Goal: Task Accomplishment & Management: Manage account settings

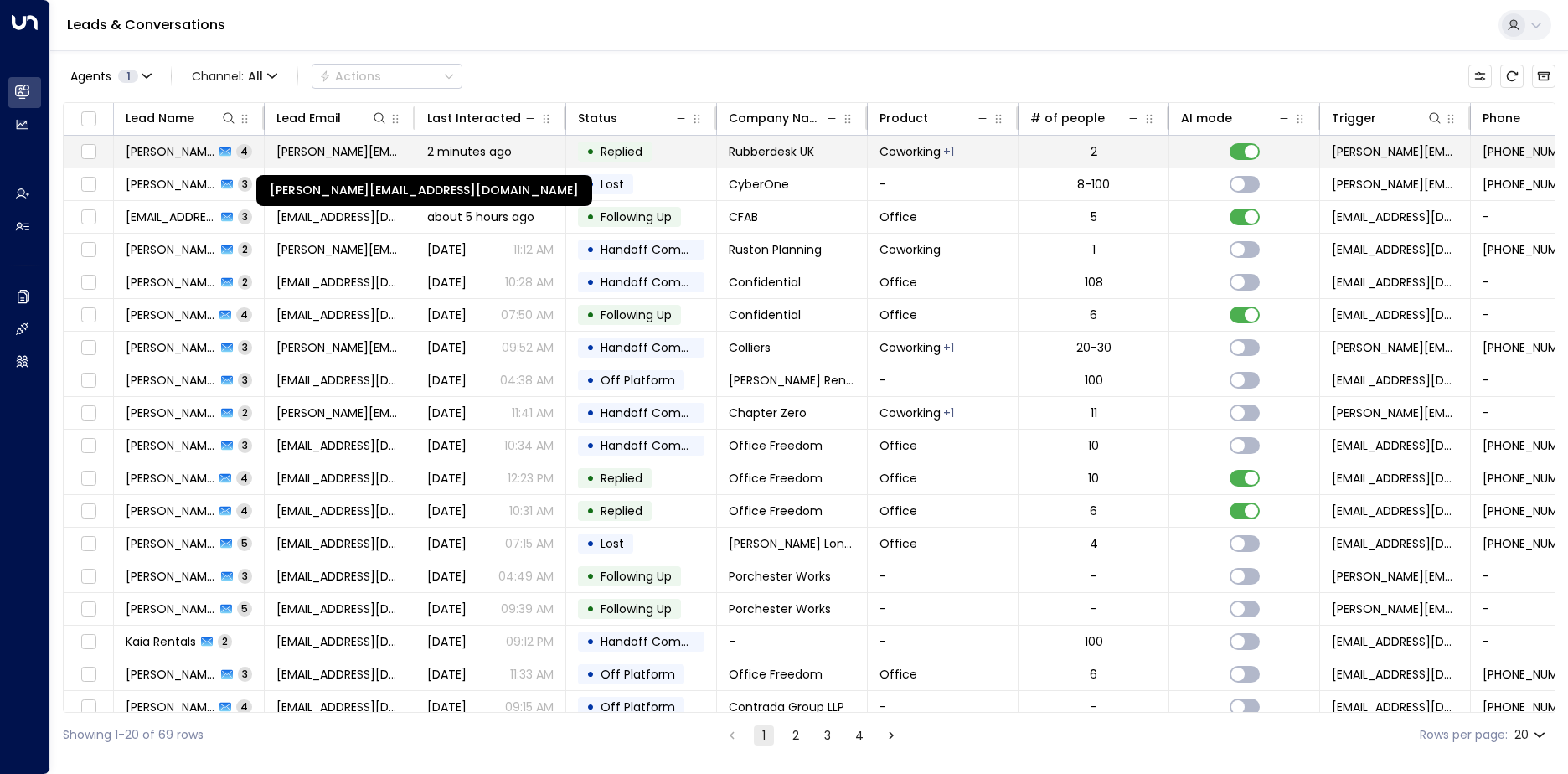
click at [370, 159] on span "[PERSON_NAME][EMAIL_ADDRESS][DOMAIN_NAME]" at bounding box center [340, 152] width 127 height 17
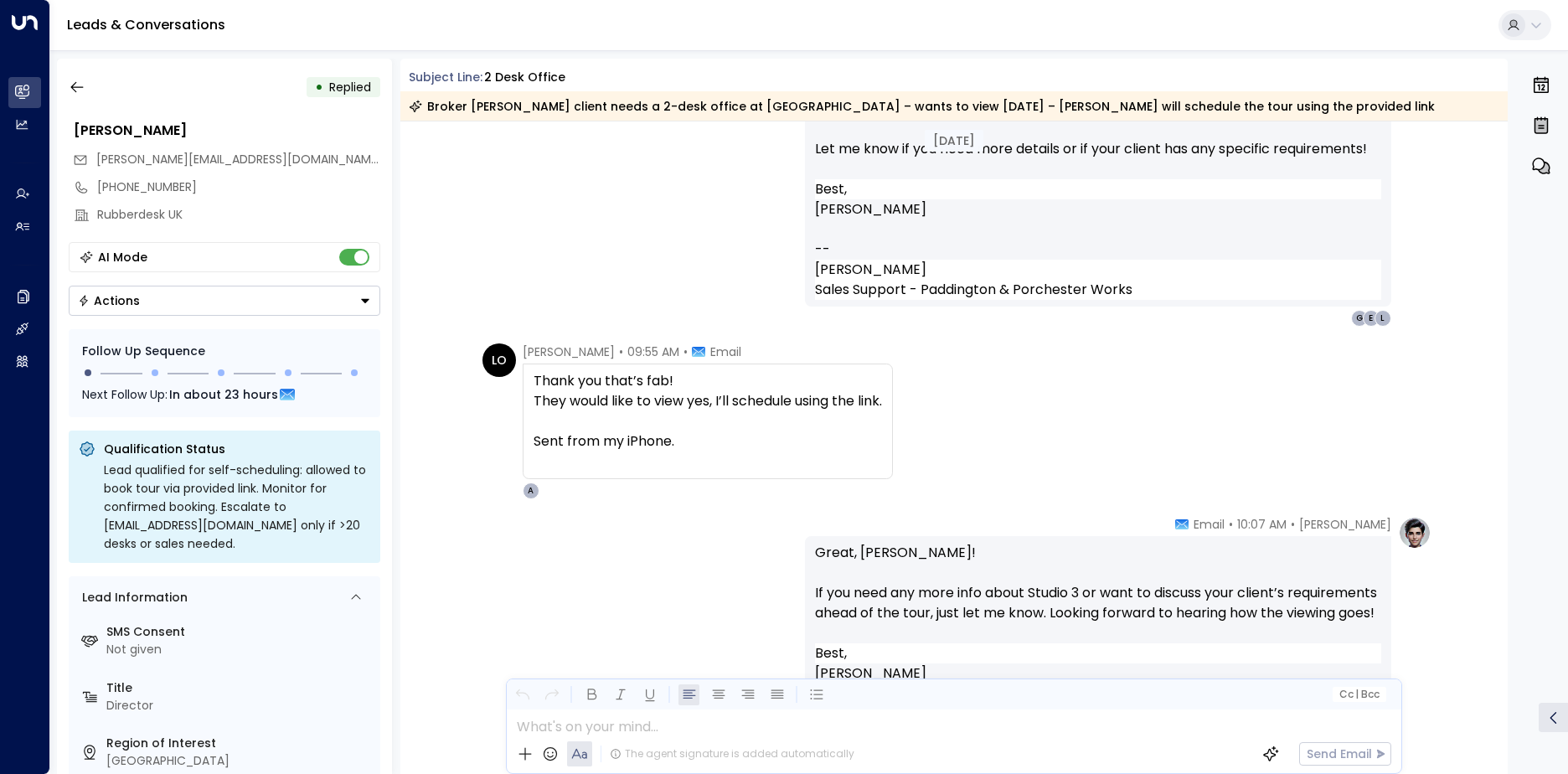
scroll to position [986, 0]
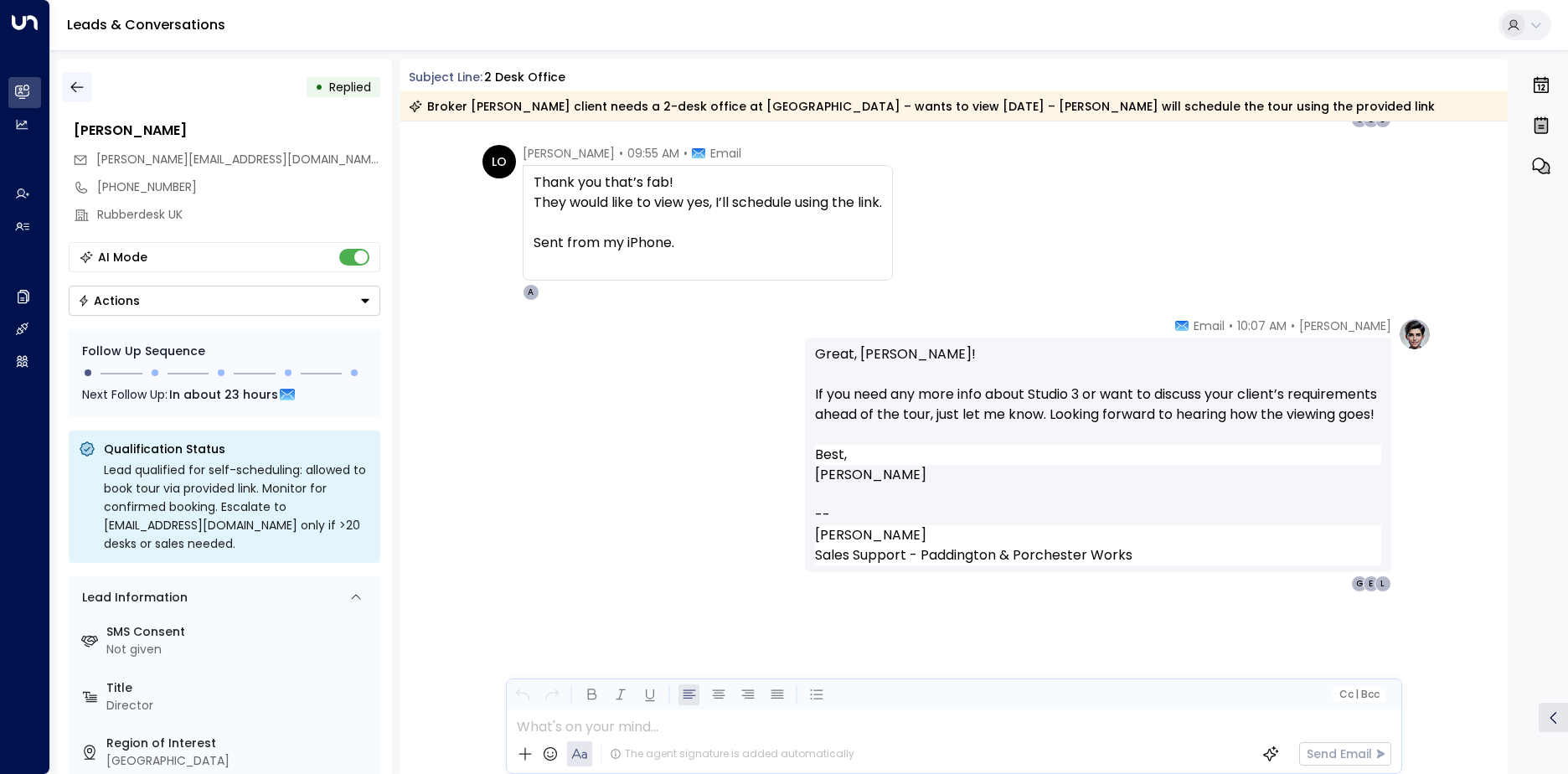
click at [78, 99] on button "button" at bounding box center [77, 87] width 30 height 30
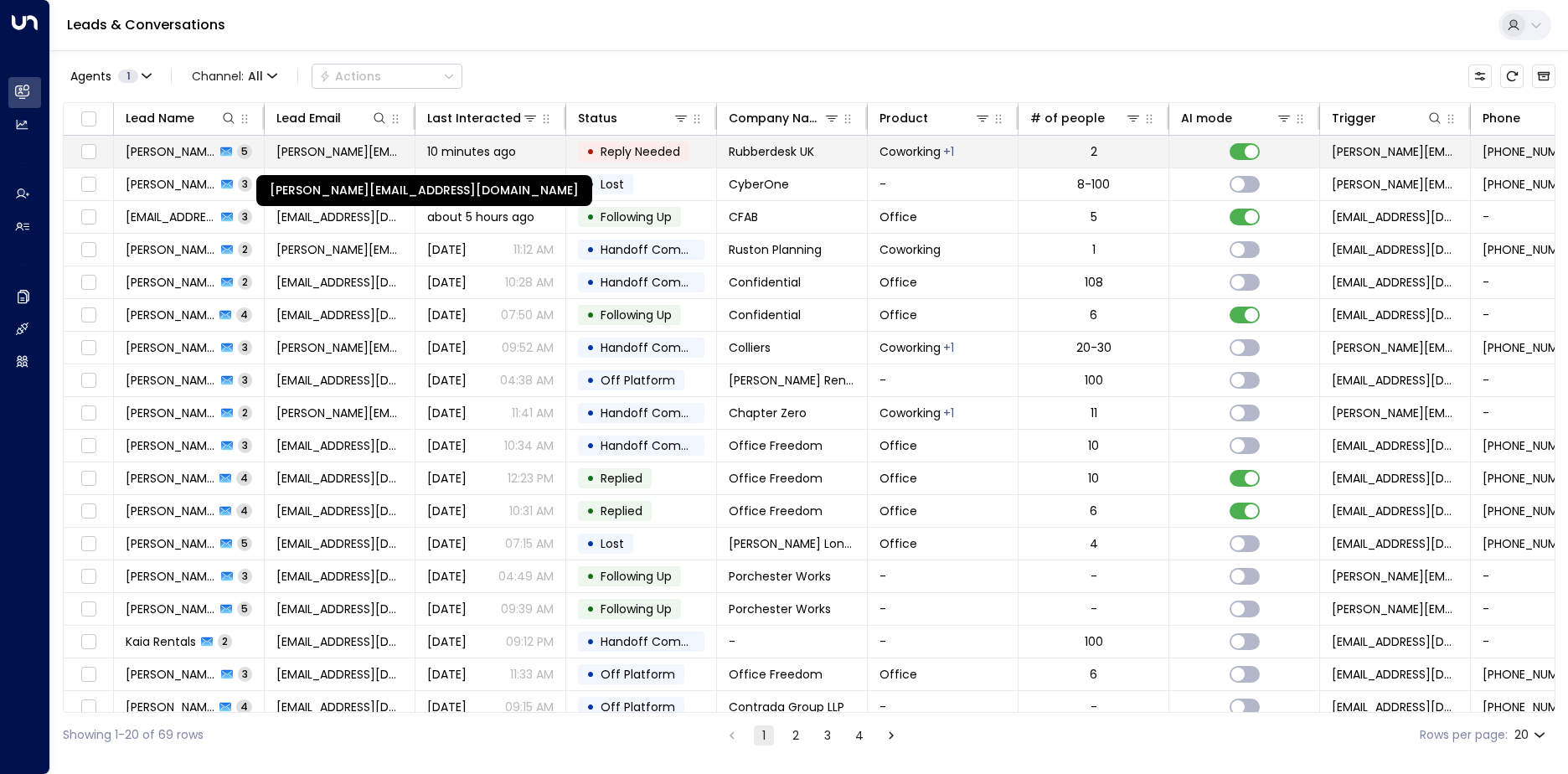
click at [331, 153] on span "[PERSON_NAME][EMAIL_ADDRESS][DOMAIN_NAME]" at bounding box center [340, 152] width 127 height 17
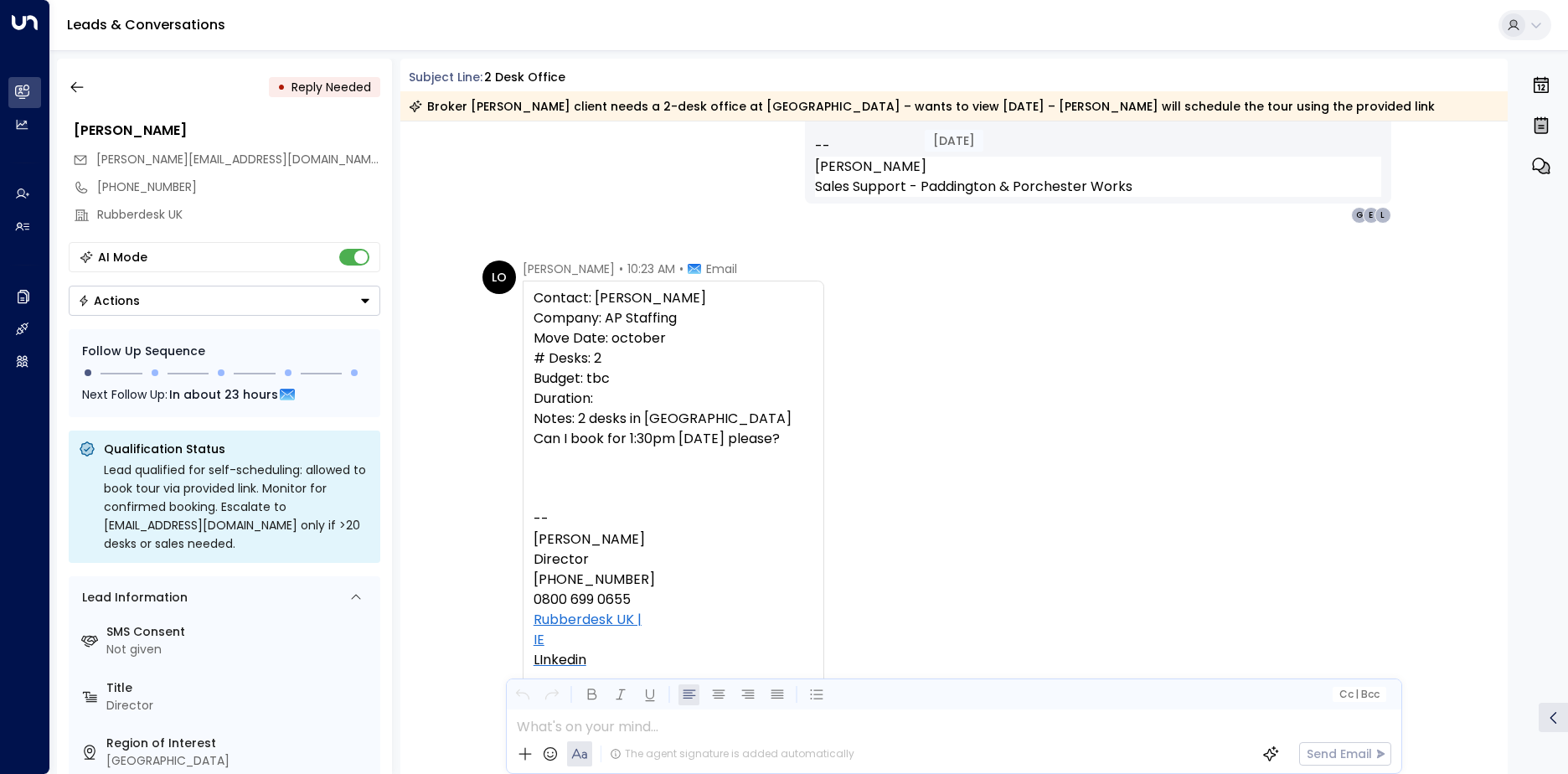
scroll to position [1346, 0]
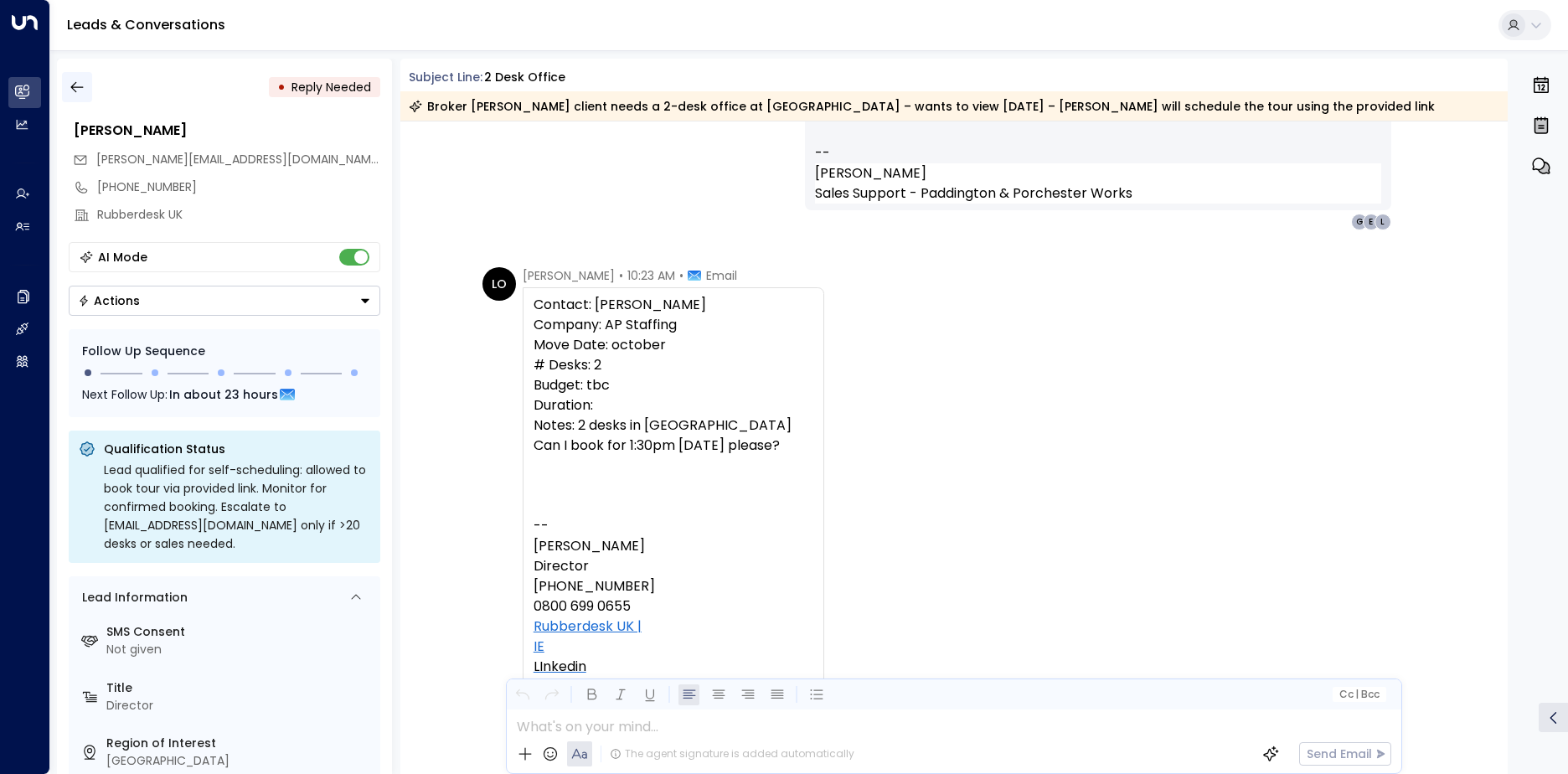
click at [62, 89] on div "• Reply Needed [PERSON_NAME] [PERSON_NAME][EMAIL_ADDRESS][DOMAIN_NAME] [PHONE_N…" at bounding box center [224, 417] width 335 height 715
click at [83, 89] on icon "button" at bounding box center [77, 87] width 17 height 17
